Goal: Navigation & Orientation: Find specific page/section

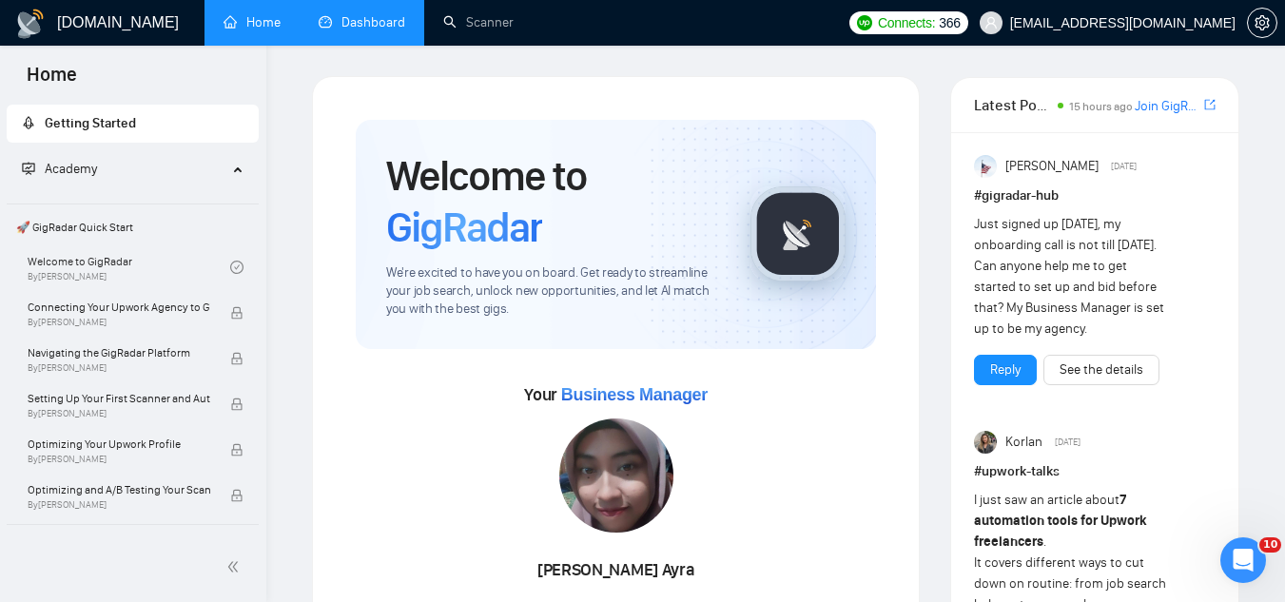
click at [385, 14] on link "Dashboard" at bounding box center [362, 22] width 87 height 16
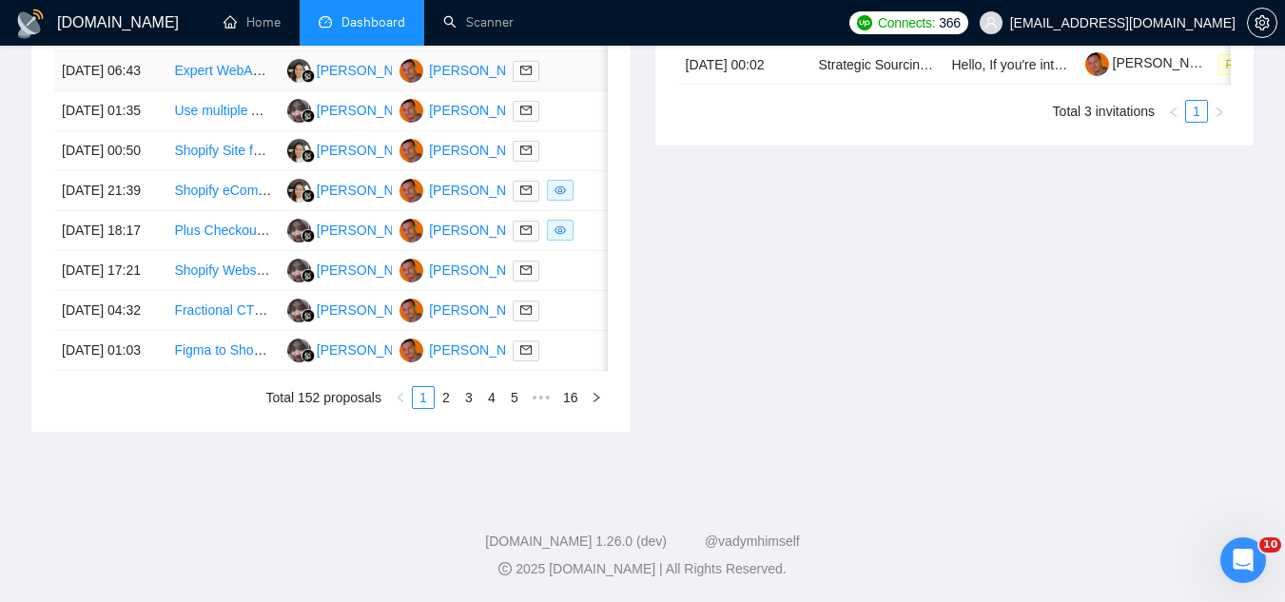
scroll to position [1122, 0]
click at [443, 399] on link "2" at bounding box center [446, 397] width 21 height 21
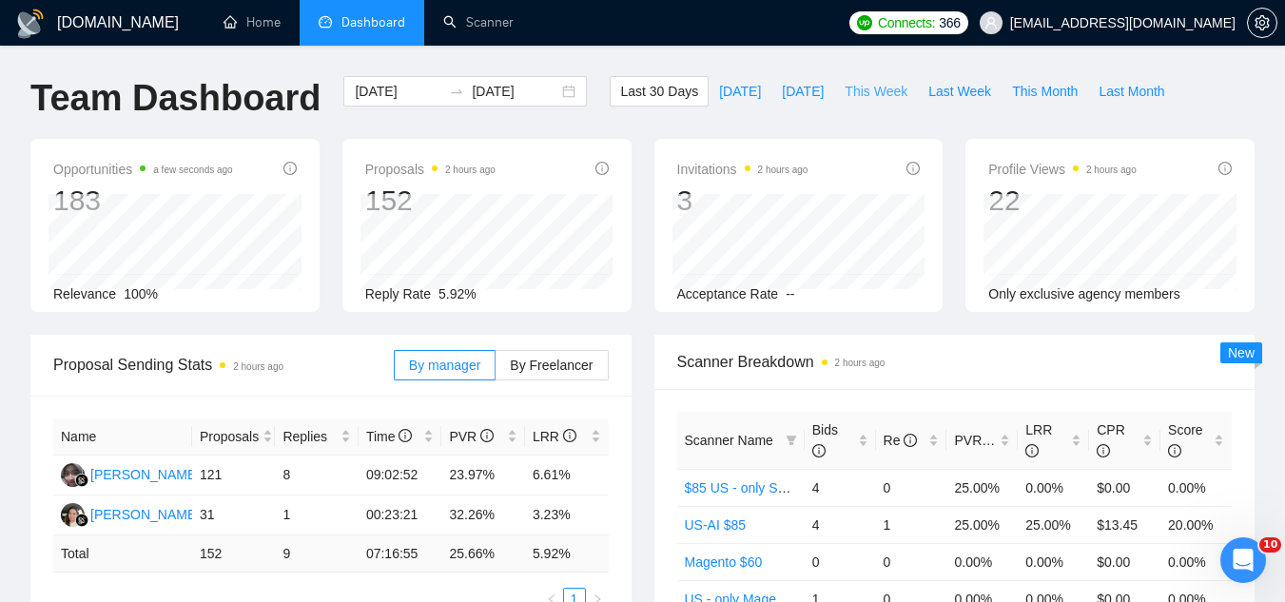
click at [853, 93] on span "This Week" at bounding box center [876, 91] width 63 height 21
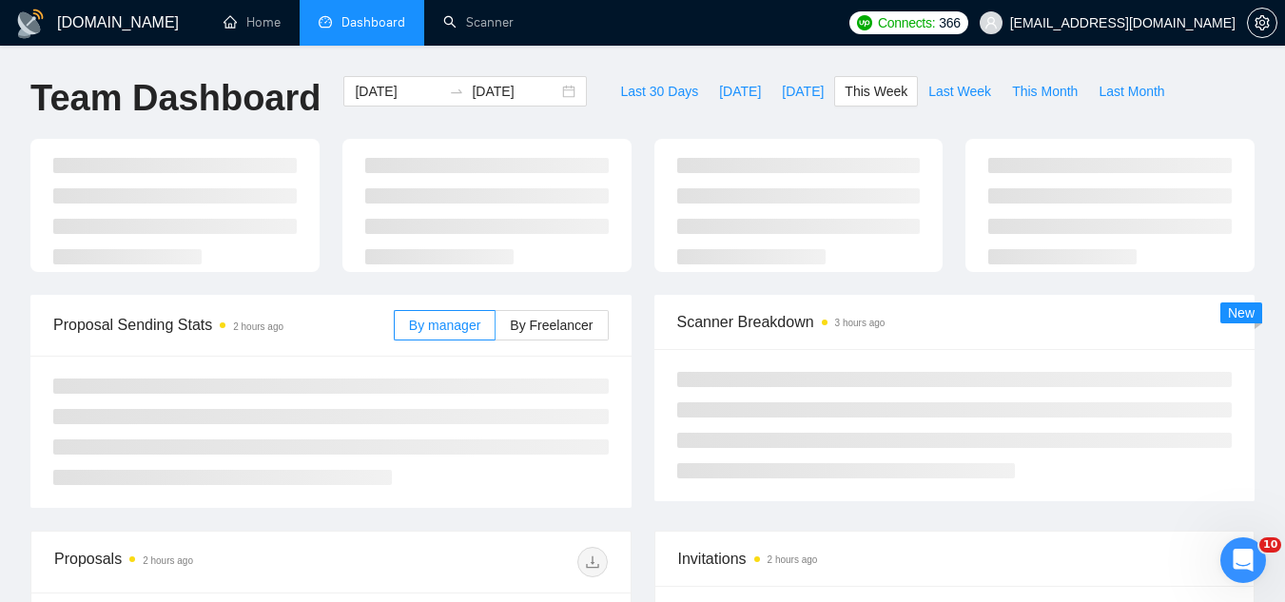
type input "[DATE]"
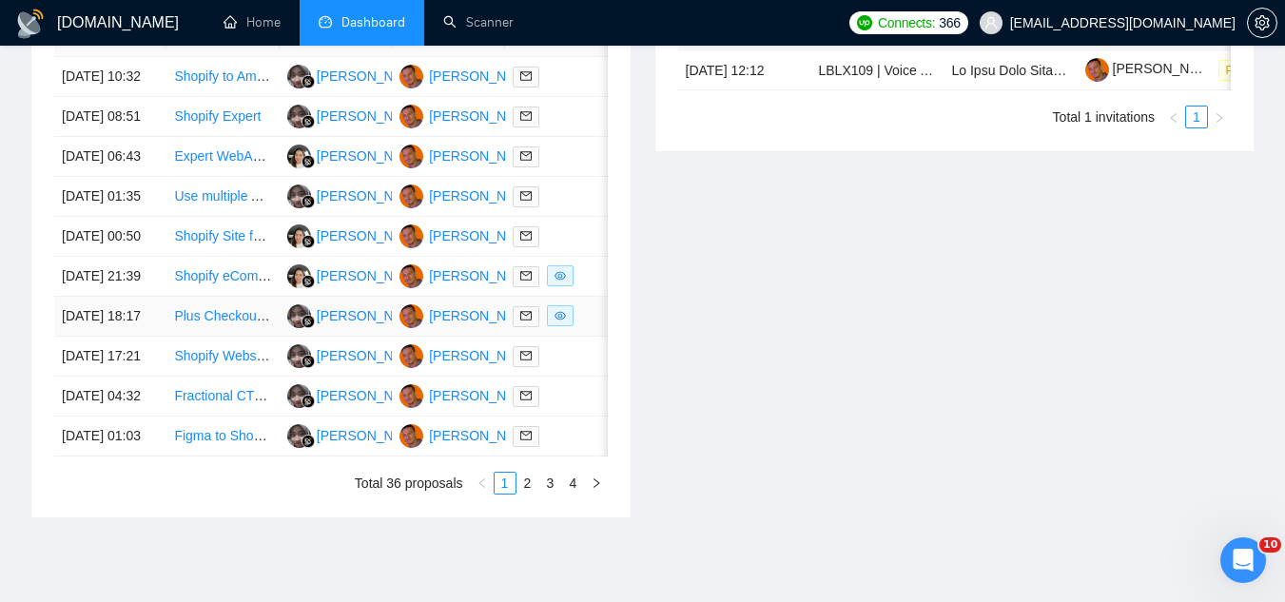
scroll to position [646, 0]
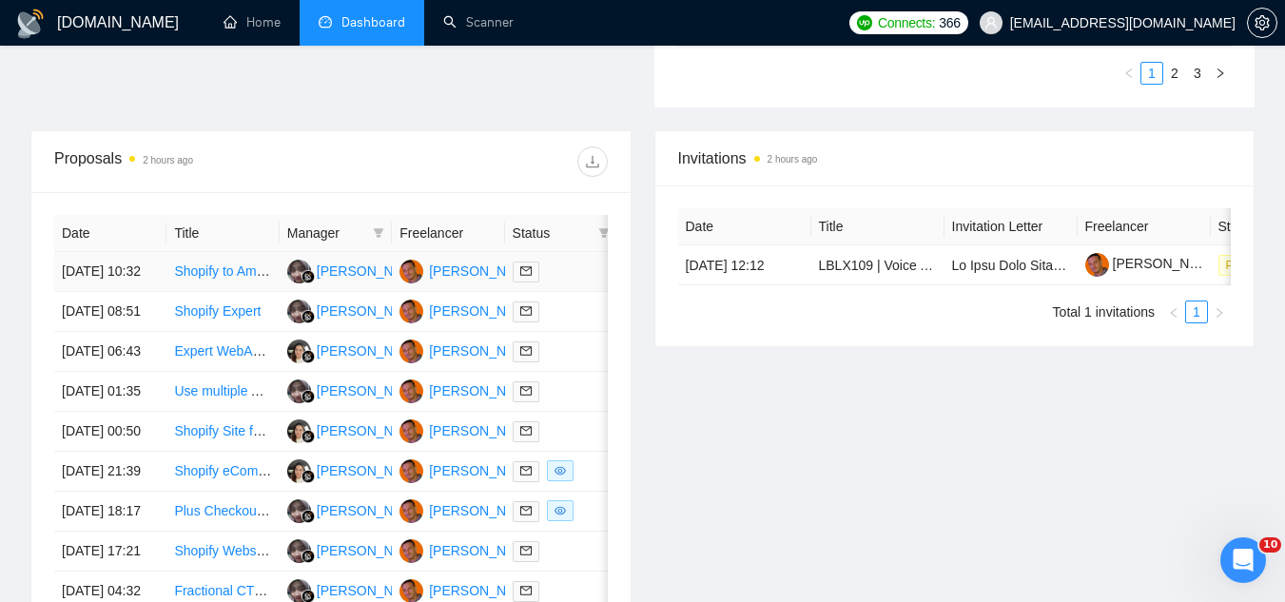
click at [254, 292] on td "Shopify to Amazon Store Migration and Setup" at bounding box center [222, 272] width 112 height 40
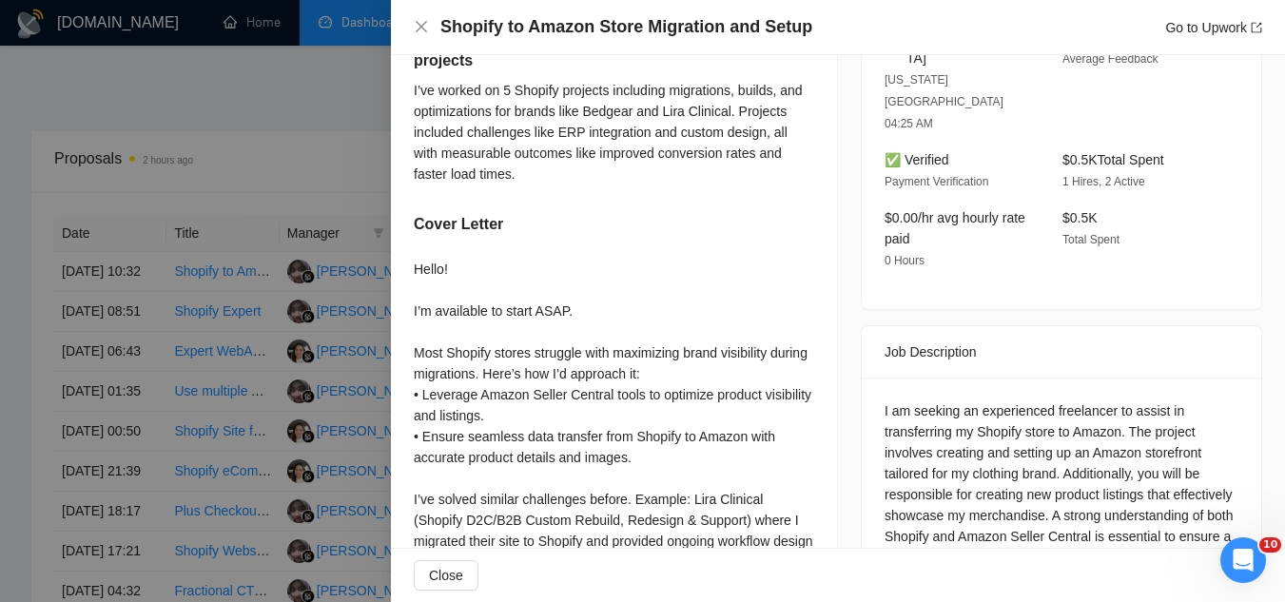
scroll to position [666, 0]
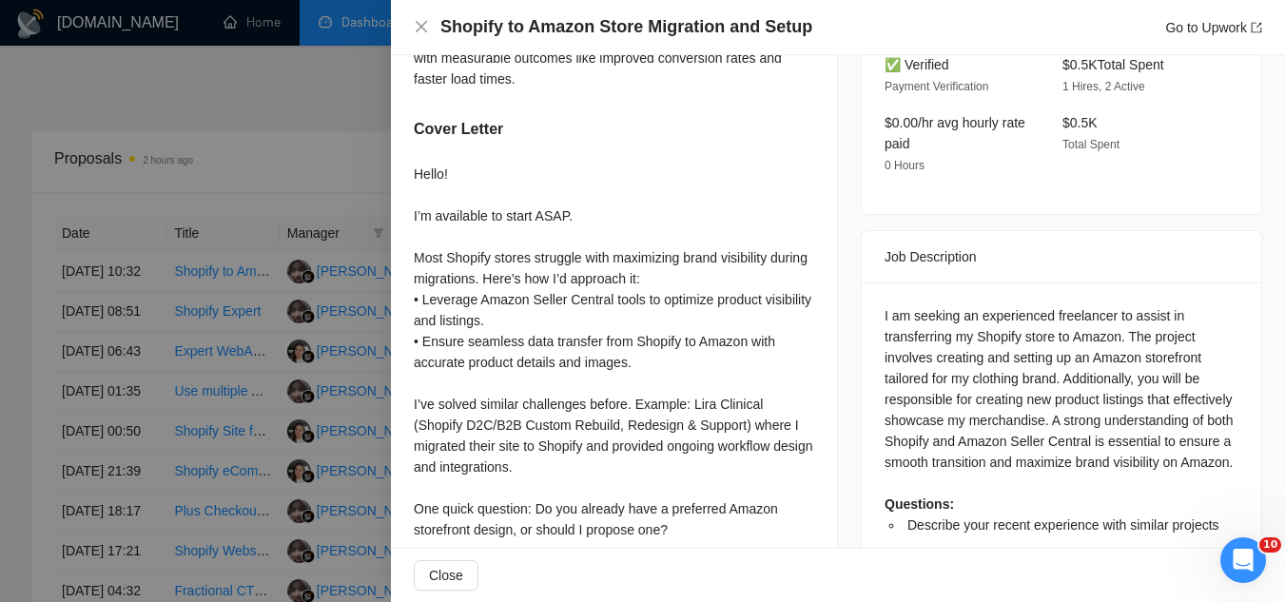
click at [258, 132] on div at bounding box center [642, 301] width 1285 height 602
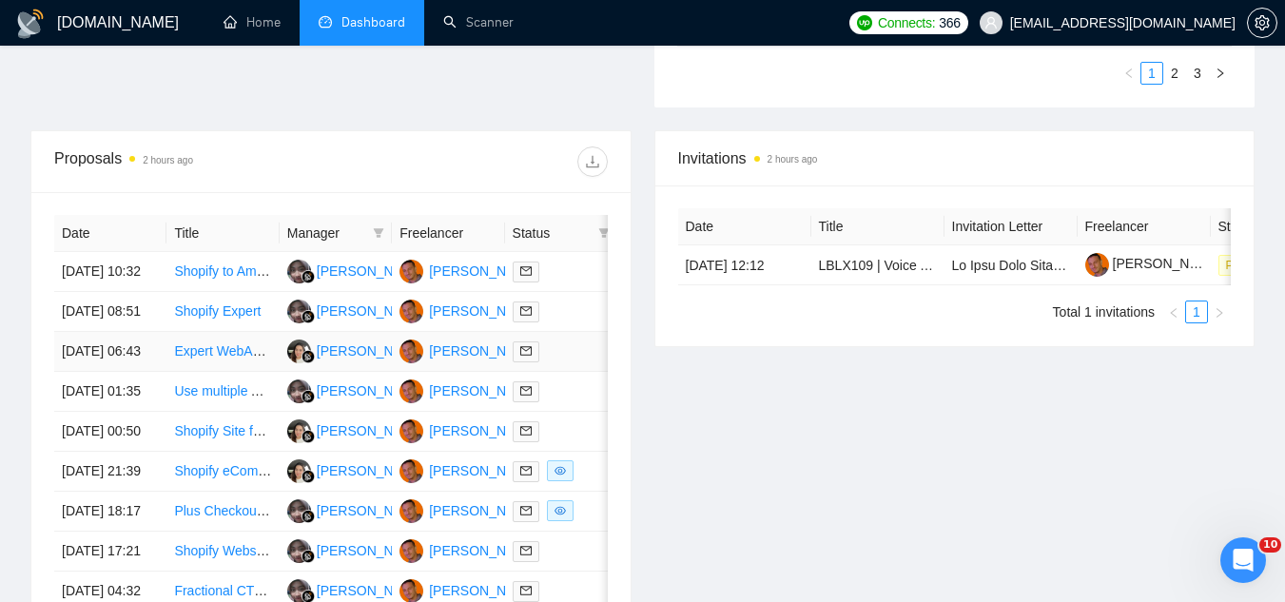
click at [239, 372] on td "Expert WebAR Developer for Custom E-Commerce Product Visualizer" at bounding box center [222, 352] width 112 height 40
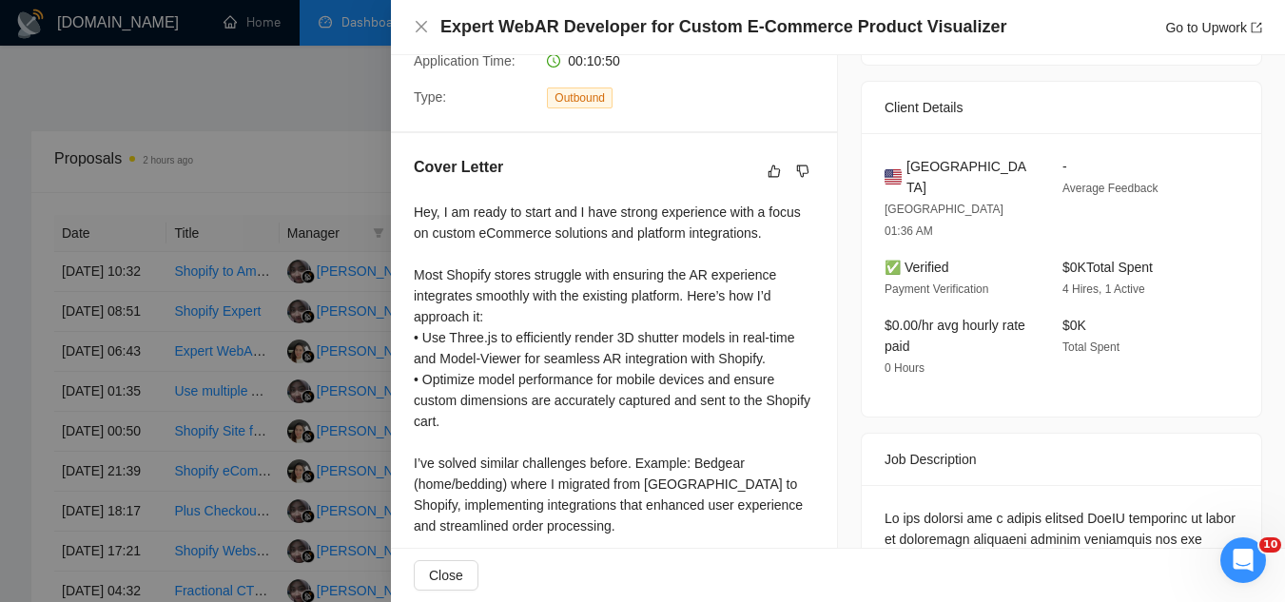
scroll to position [476, 0]
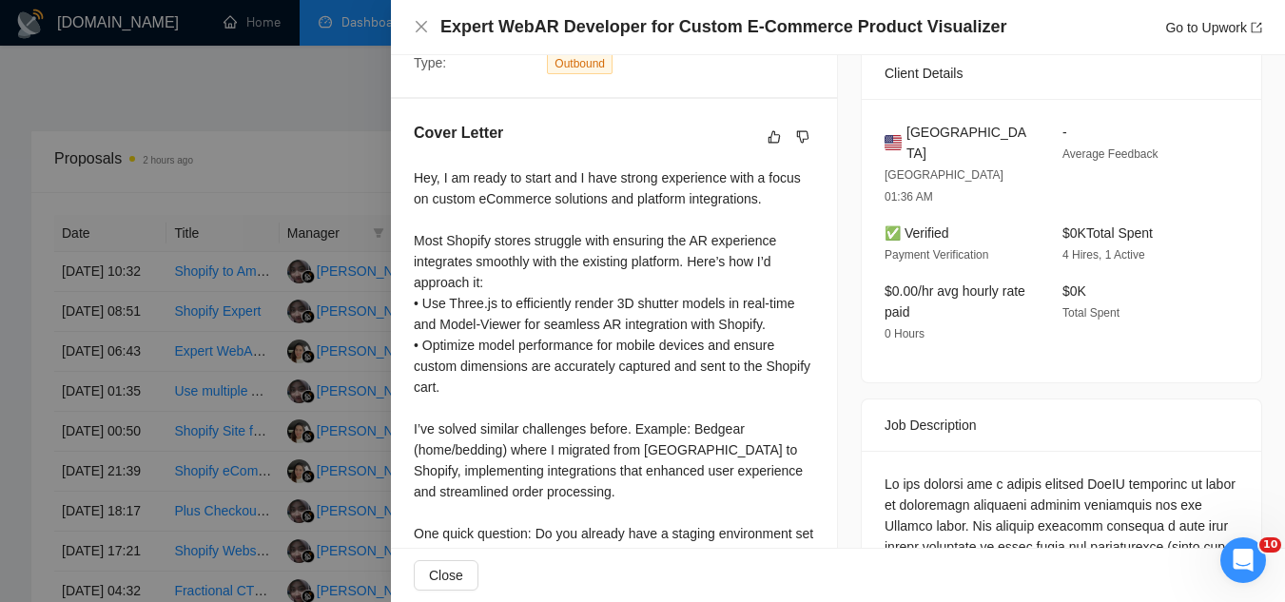
click at [304, 123] on div at bounding box center [642, 301] width 1285 height 602
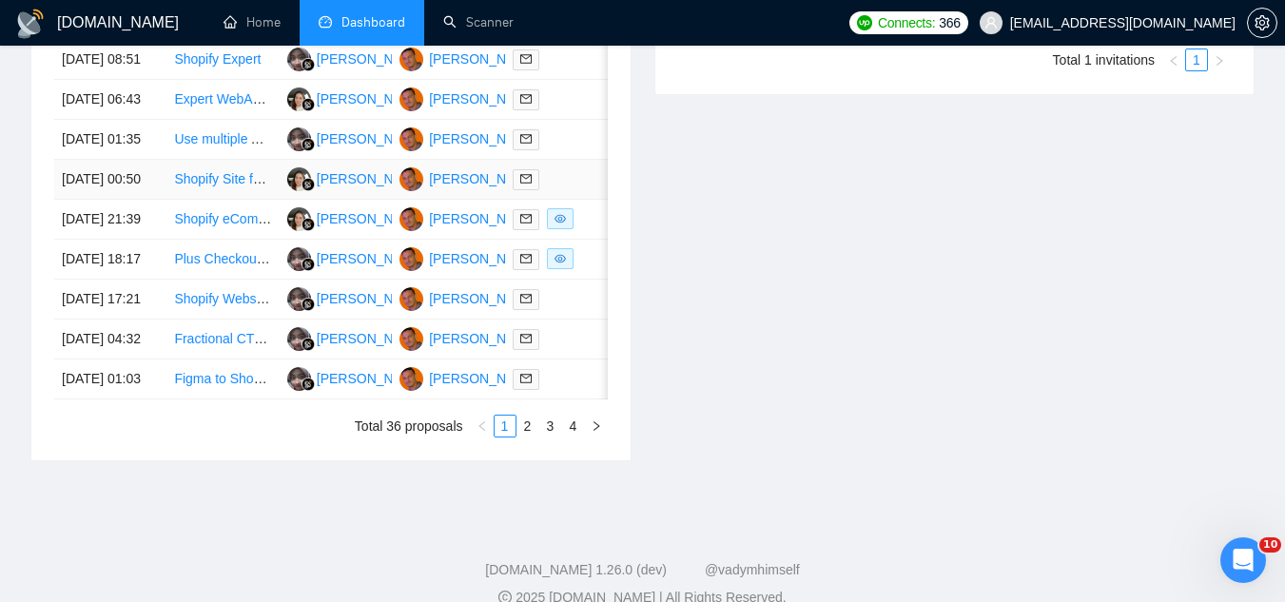
scroll to position [931, 0]
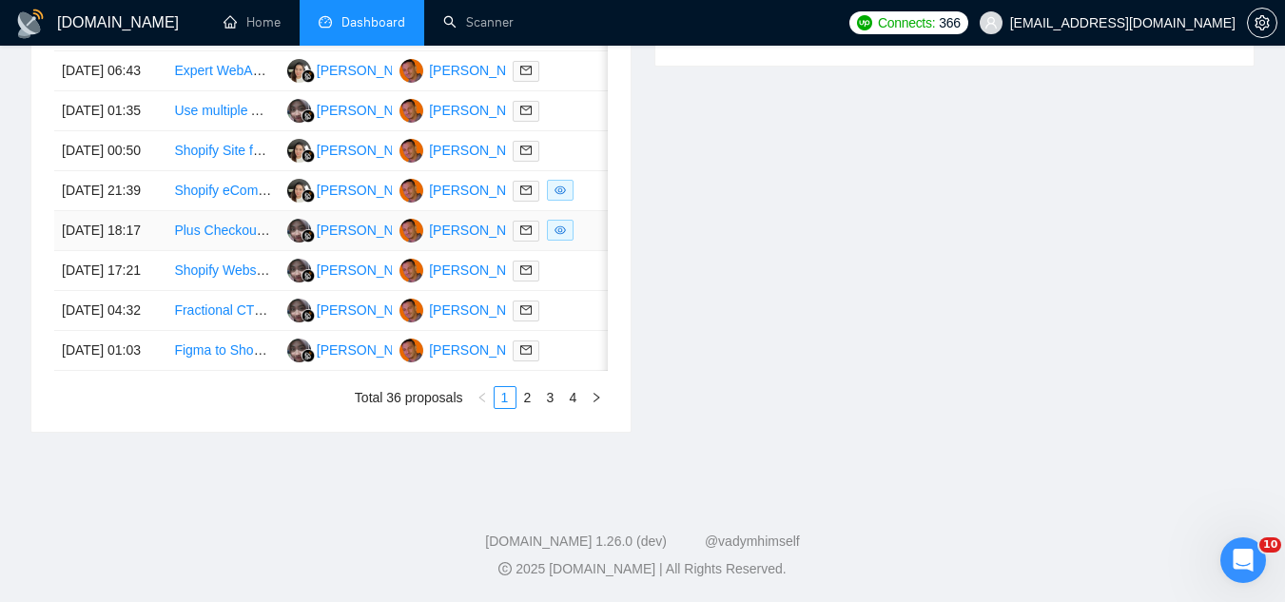
click at [241, 251] on td "Plus Checkout Customization – Purchase Order Payment Option for B2B Customers" at bounding box center [222, 231] width 112 height 40
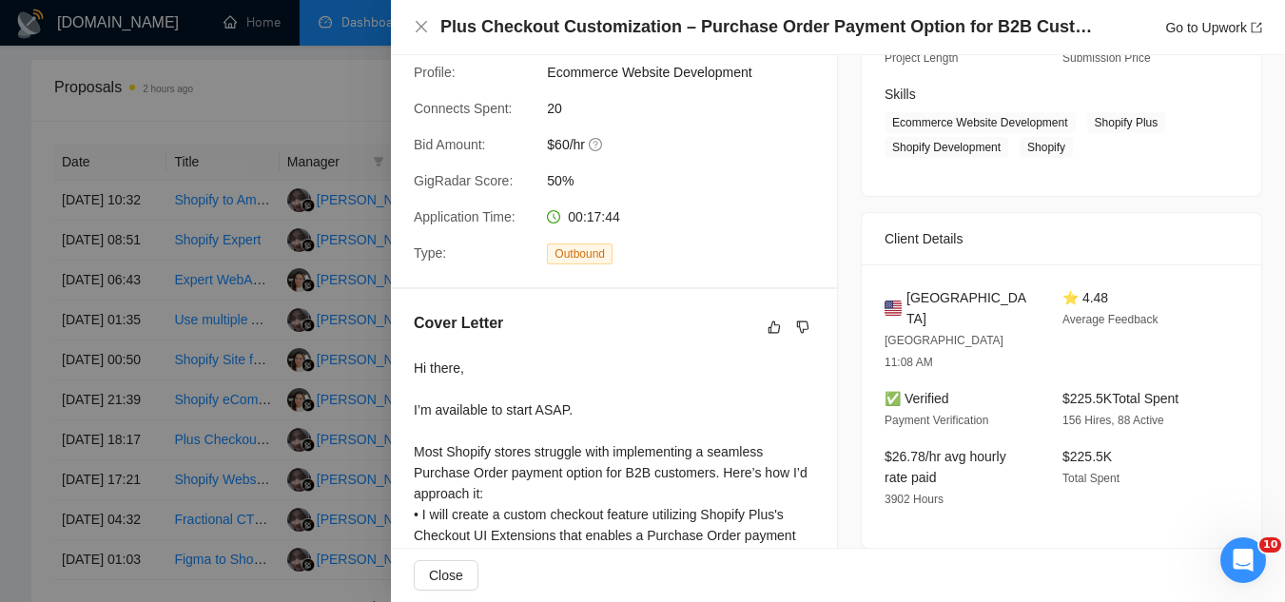
scroll to position [456, 0]
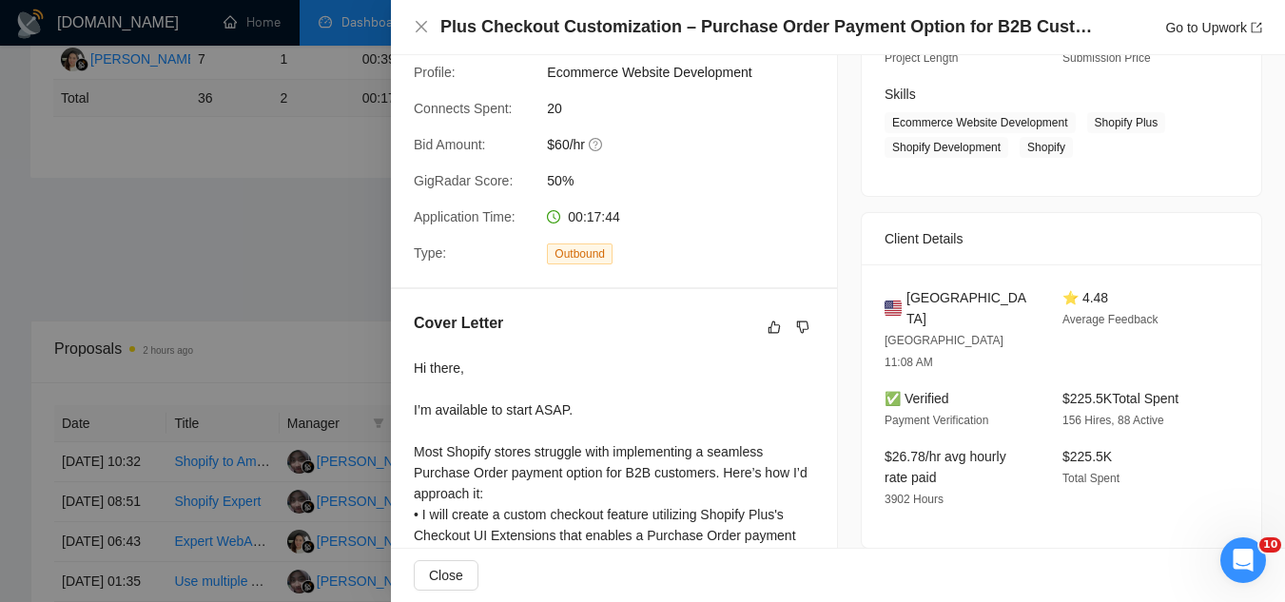
click at [231, 265] on div at bounding box center [642, 301] width 1285 height 602
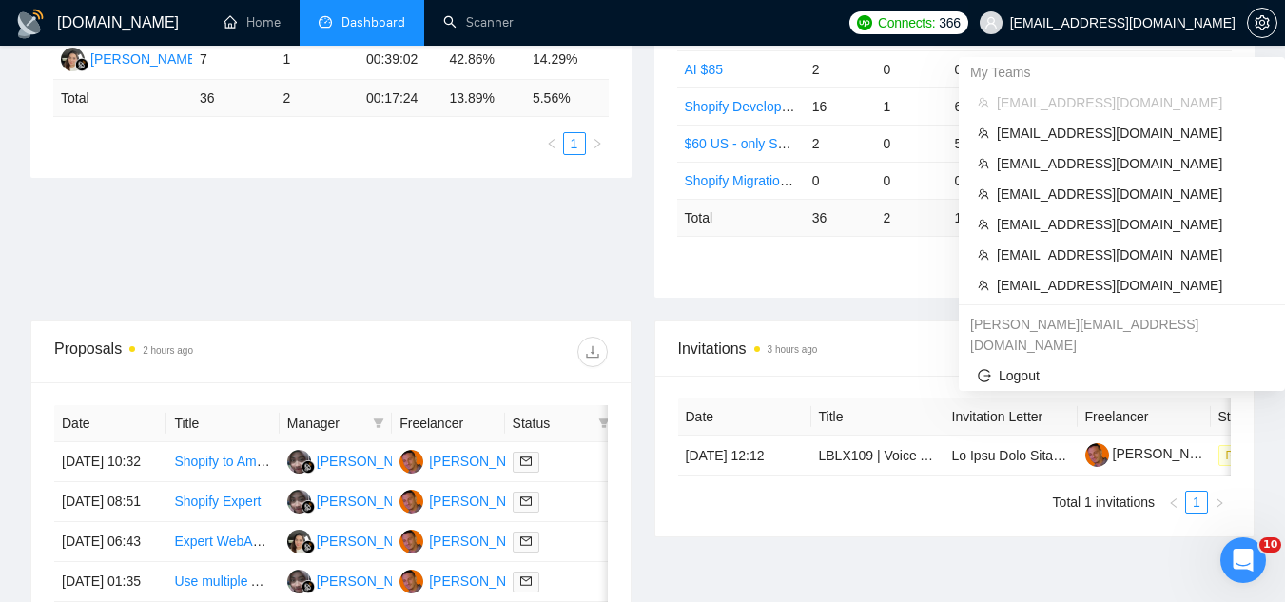
click at [1158, 23] on span "[EMAIL_ADDRESS][DOMAIN_NAME]" at bounding box center [1122, 23] width 225 height 0
click at [1104, 299] on li "[EMAIL_ADDRESS][DOMAIN_NAME]" at bounding box center [1122, 285] width 311 height 30
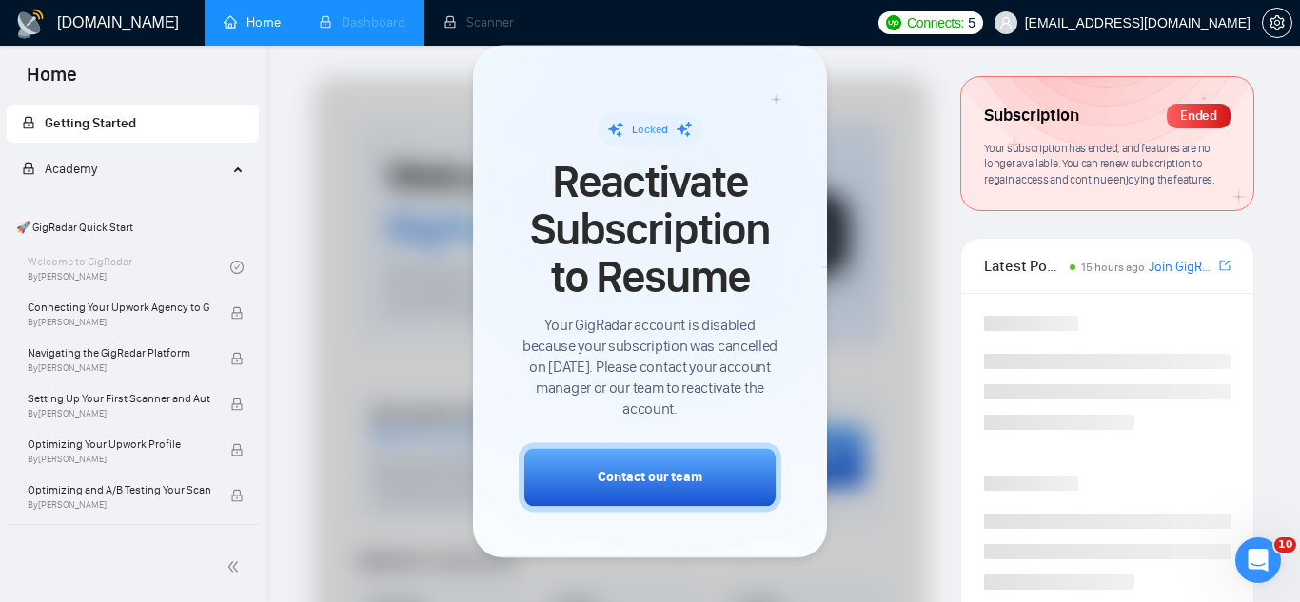
click at [373, 25] on li "Dashboard" at bounding box center [362, 23] width 125 height 46
